Goal: Complete application form

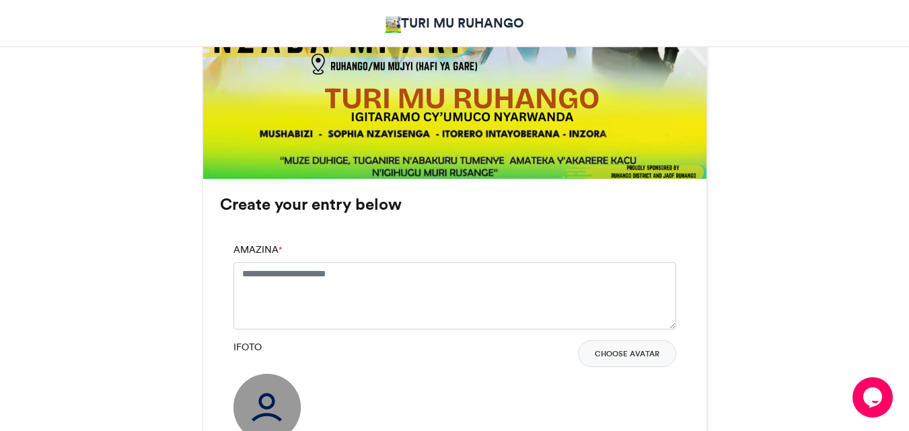
scroll to position [753, 0]
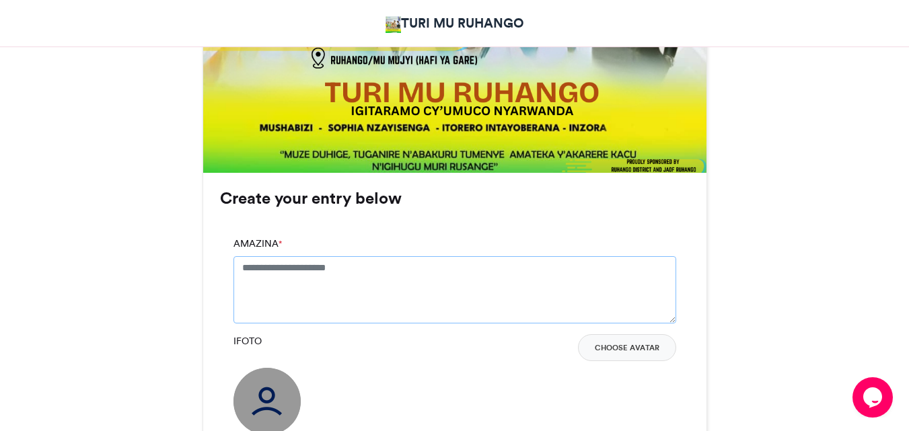
click at [316, 300] on textarea "AMAZINA *" at bounding box center [454, 289] width 443 height 67
type textarea "*"
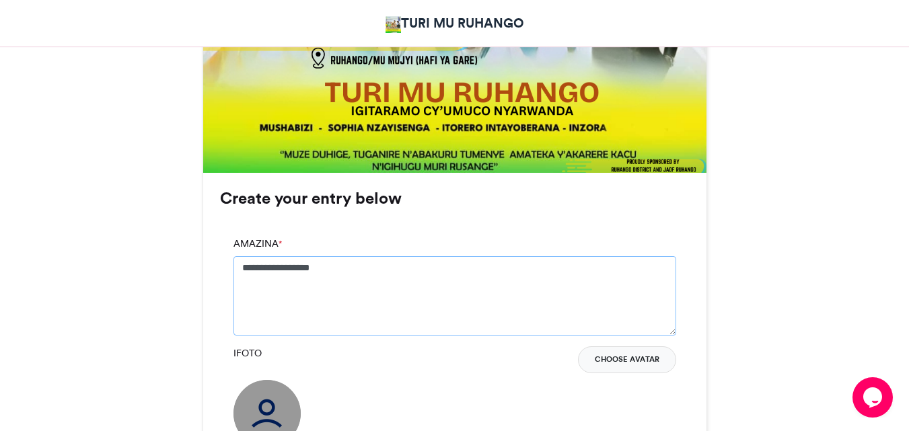
type textarea "**********"
click at [636, 359] on button "Choose Avatar" at bounding box center [627, 359] width 98 height 27
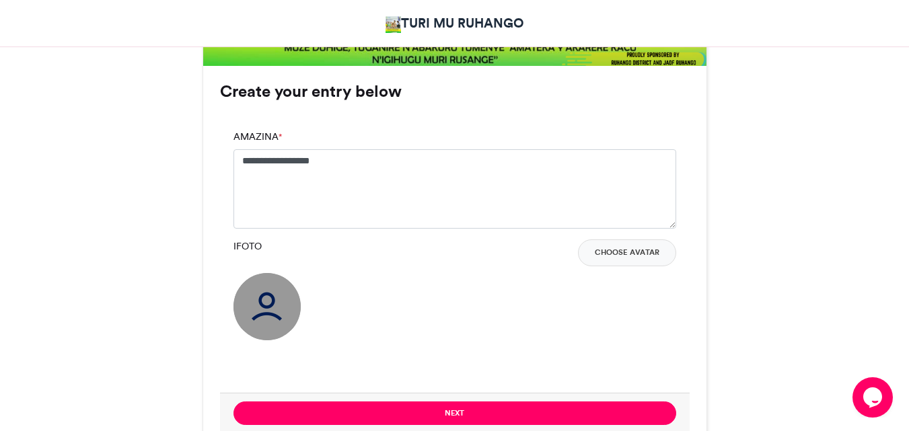
scroll to position [861, 0]
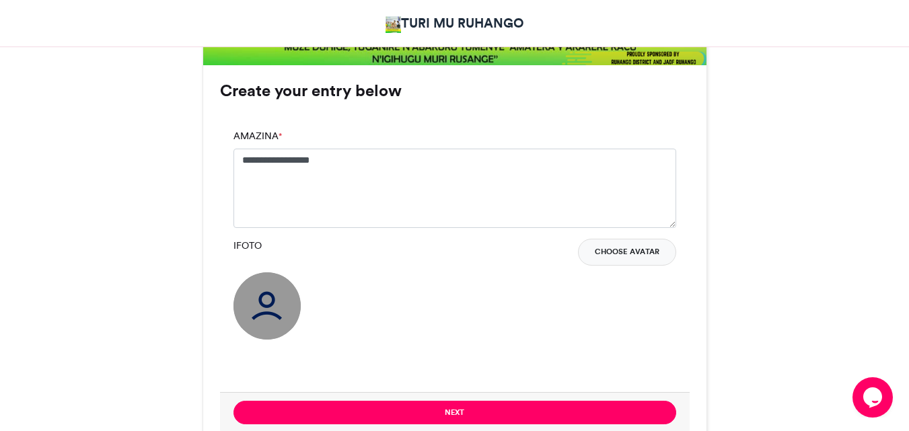
click at [632, 251] on button "Choose Avatar" at bounding box center [627, 252] width 98 height 27
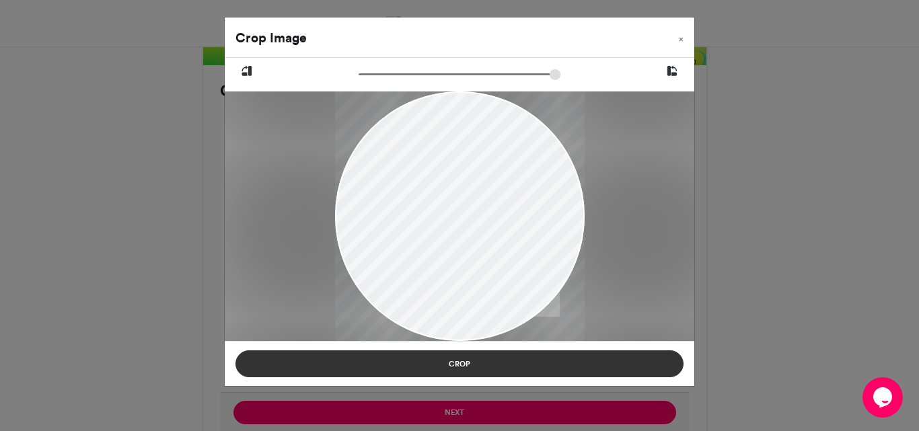
click at [478, 364] on button "Crop" at bounding box center [459, 363] width 448 height 27
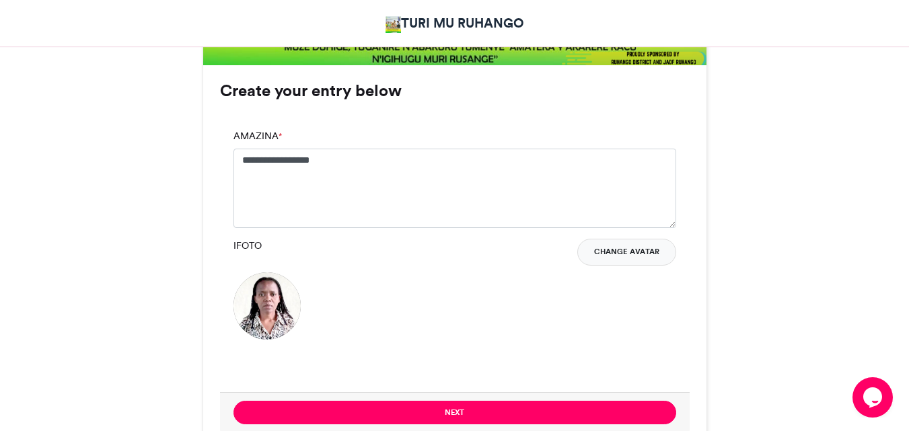
click at [634, 251] on button "Change Avatar" at bounding box center [626, 252] width 99 height 27
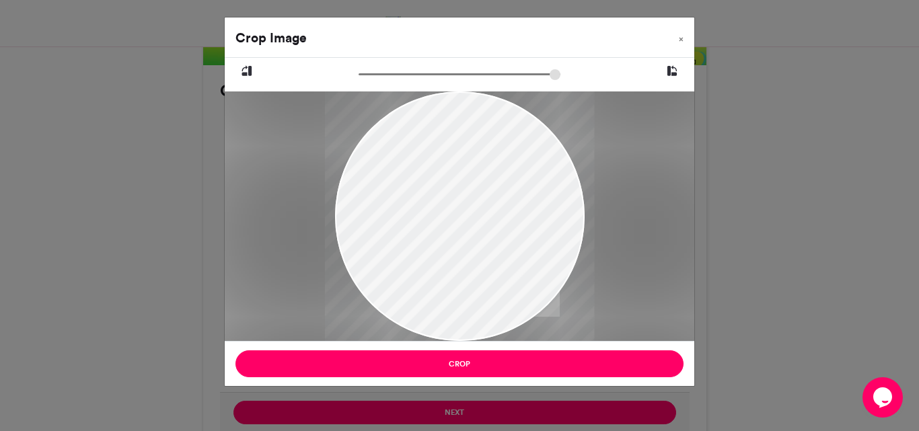
drag, startPoint x: 367, startPoint y: 70, endPoint x: 389, endPoint y: 95, distance: 33.4
click at [389, 81] on input "zoom" at bounding box center [460, 74] width 202 height 13
click at [677, 71] on icon at bounding box center [672, 71] width 12 height 17
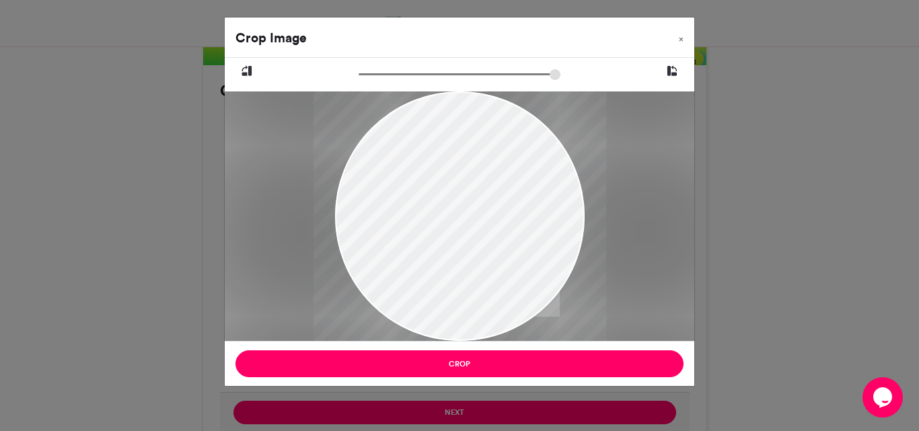
click at [677, 71] on icon at bounding box center [672, 71] width 12 height 17
drag, startPoint x: 387, startPoint y: 73, endPoint x: 354, endPoint y: 73, distance: 33.0
type input "******"
click at [359, 73] on input "zoom" at bounding box center [460, 74] width 202 height 13
click at [466, 416] on div "Crop Image × Crop" at bounding box center [459, 215] width 919 height 431
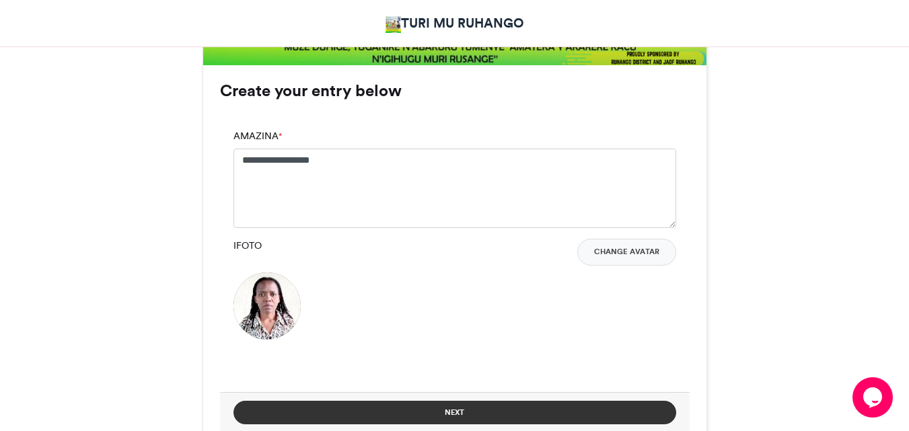
click at [466, 416] on button "Next" at bounding box center [454, 413] width 443 height 24
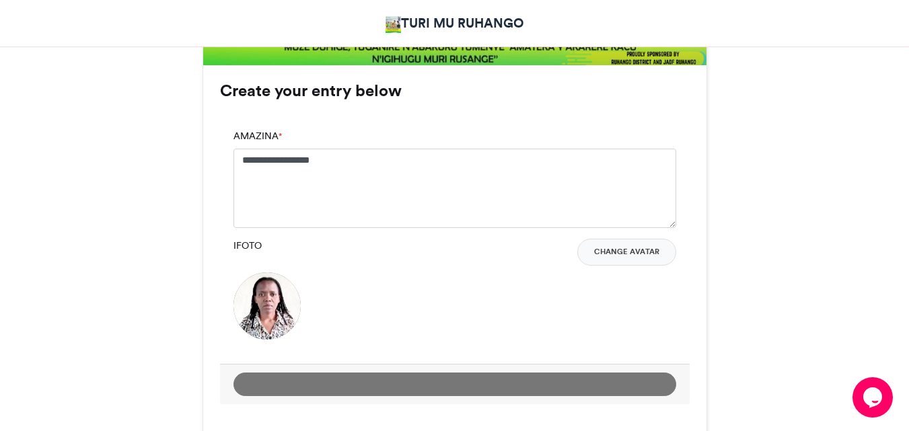
scroll to position [790, 0]
